Goal: Task Accomplishment & Management: Complete application form

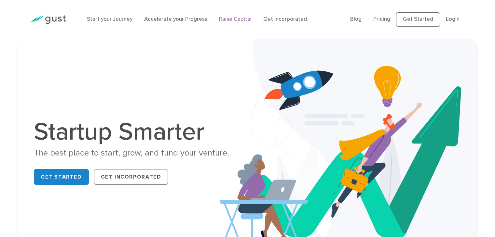
click at [241, 19] on link "Raise Capital" at bounding box center [235, 19] width 33 height 7
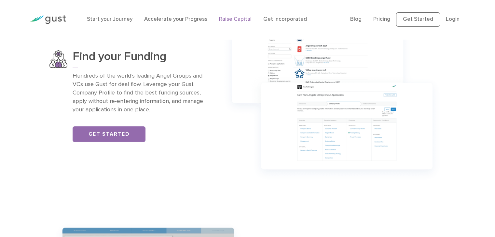
scroll to position [470, 0]
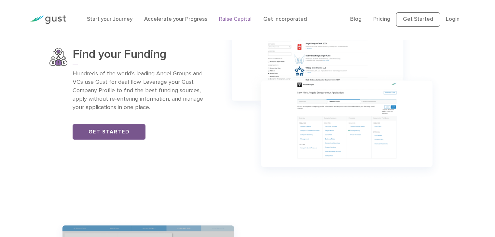
click at [125, 131] on link "Get Started" at bounding box center [109, 132] width 73 height 16
